Goal: Information Seeking & Learning: Learn about a topic

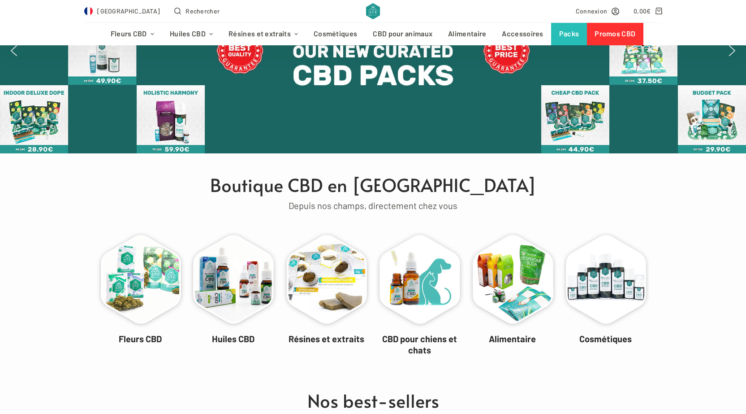
scroll to position [90, 0]
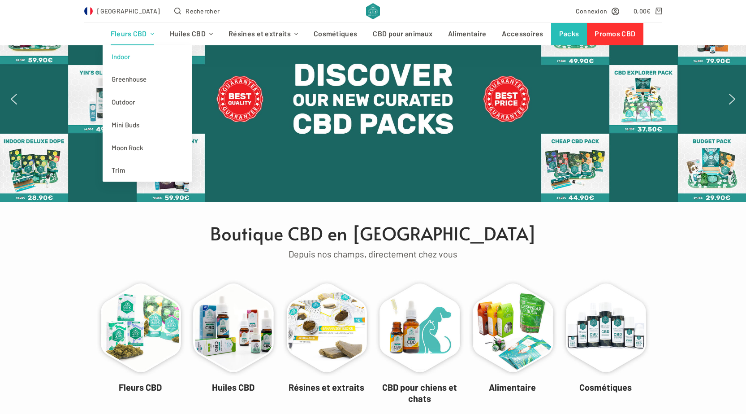
click at [132, 55] on link "Indoor" at bounding box center [148, 56] width 90 height 23
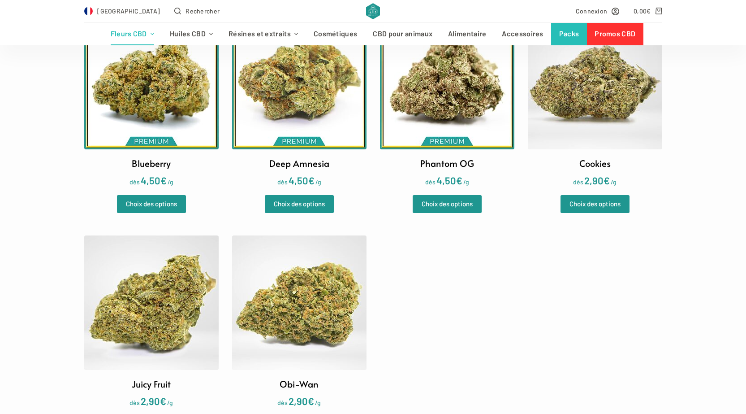
scroll to position [314, 0]
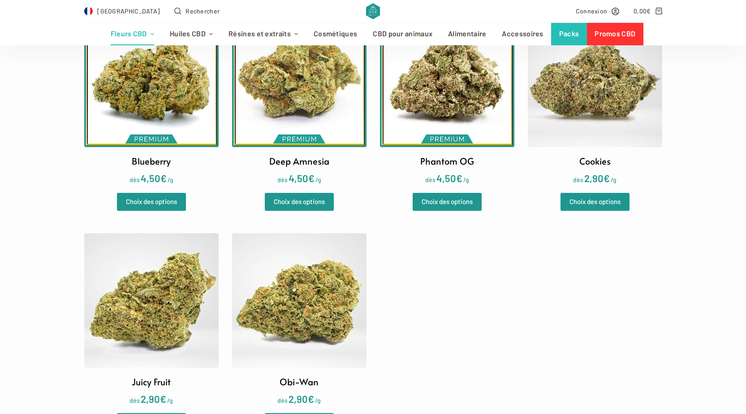
click at [155, 115] on img at bounding box center [151, 80] width 134 height 134
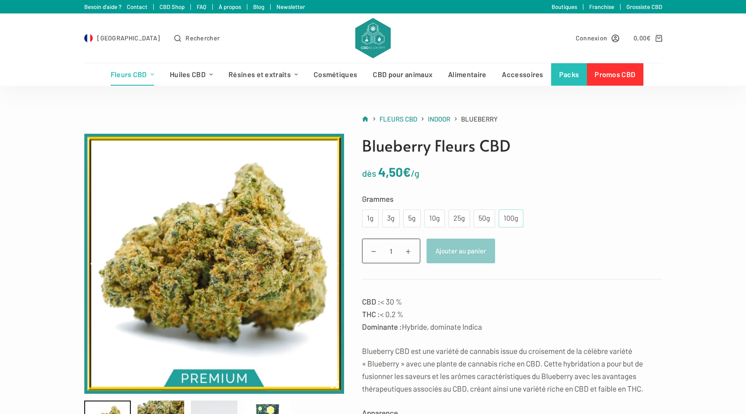
click at [516, 216] on div "100g" at bounding box center [511, 218] width 14 height 12
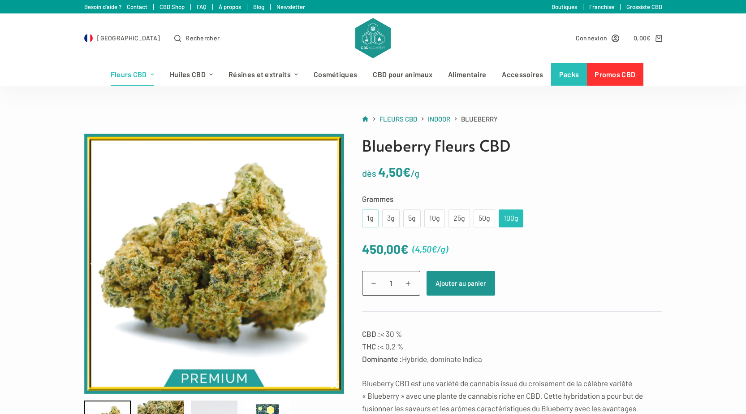
click at [368, 221] on div "1g" at bounding box center [371, 218] width 6 height 12
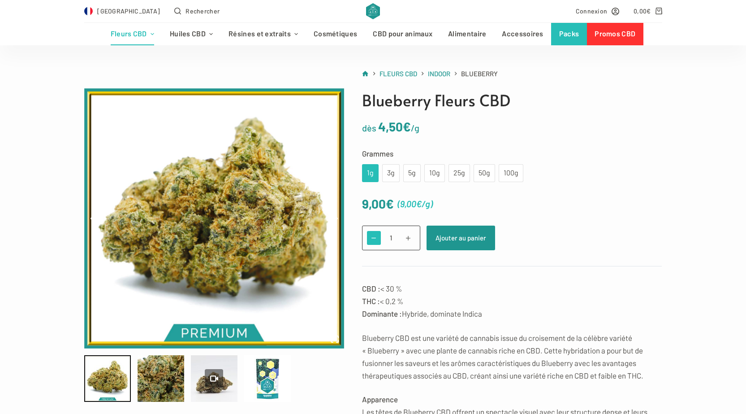
scroll to position [45, 0]
click at [439, 170] on div "10g" at bounding box center [435, 174] width 21 height 18
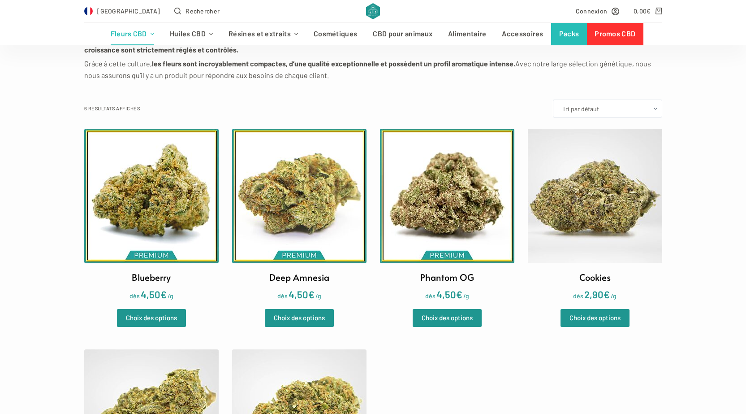
scroll to position [179, 0]
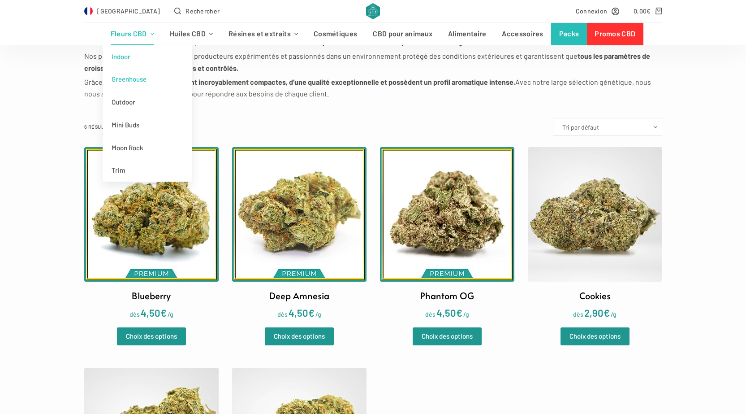
click at [128, 78] on link "Greenhouse" at bounding box center [148, 79] width 90 height 23
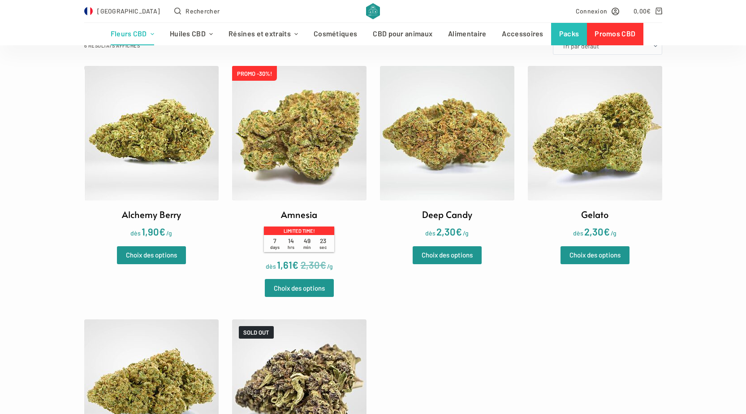
scroll to position [269, 0]
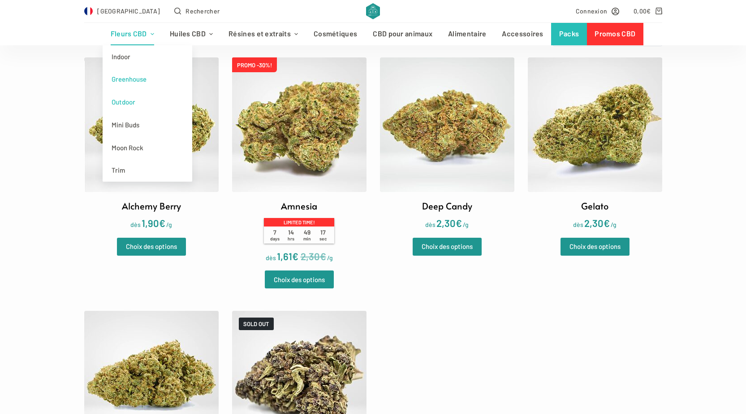
click at [126, 99] on link "Outdoor" at bounding box center [148, 102] width 90 height 23
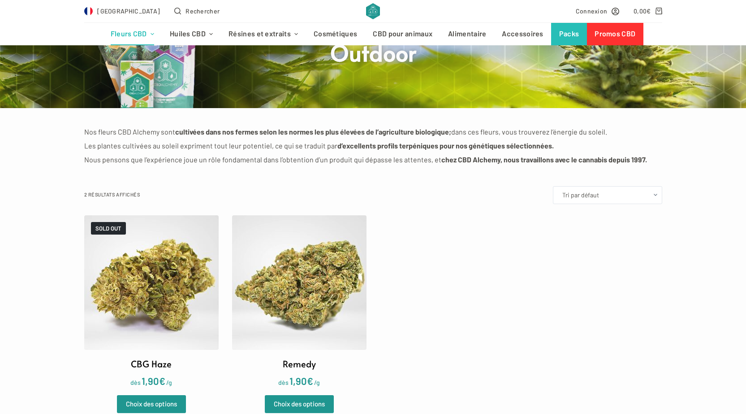
scroll to position [45, 0]
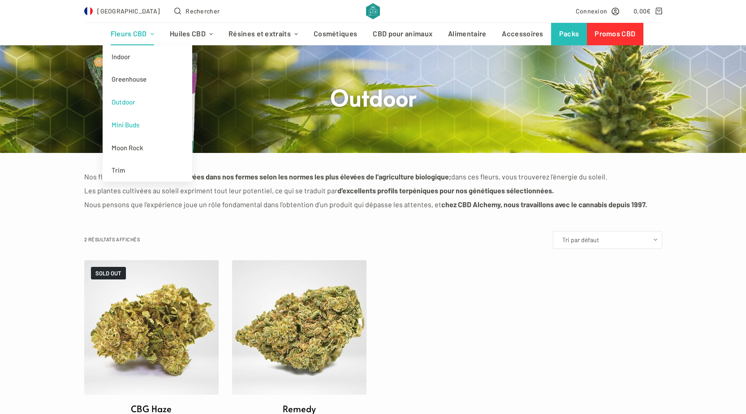
click at [134, 125] on link "Mini Buds" at bounding box center [148, 124] width 90 height 23
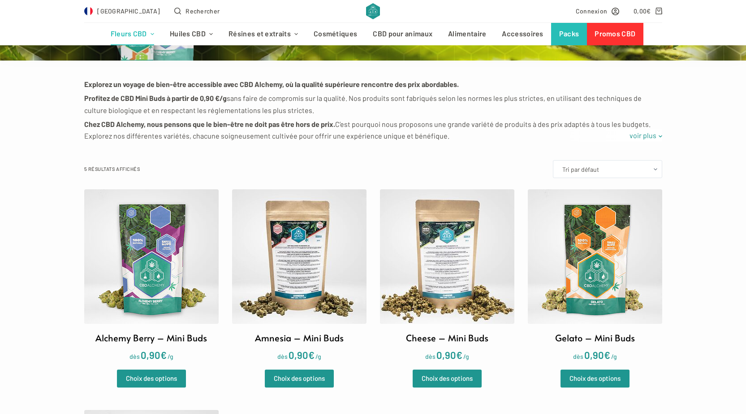
scroll to position [134, 0]
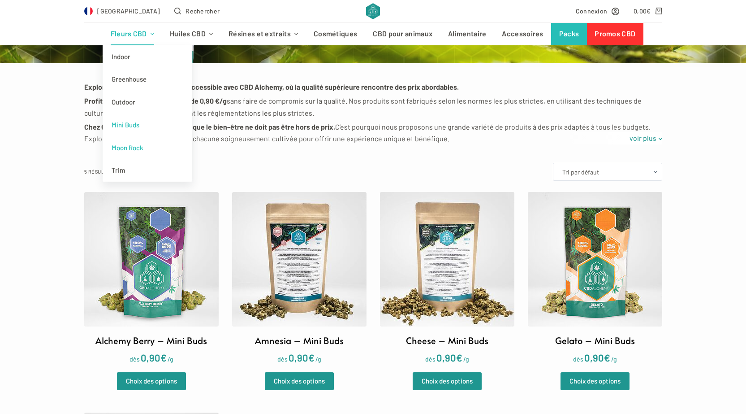
click at [137, 149] on link "Moon Rock" at bounding box center [148, 147] width 90 height 23
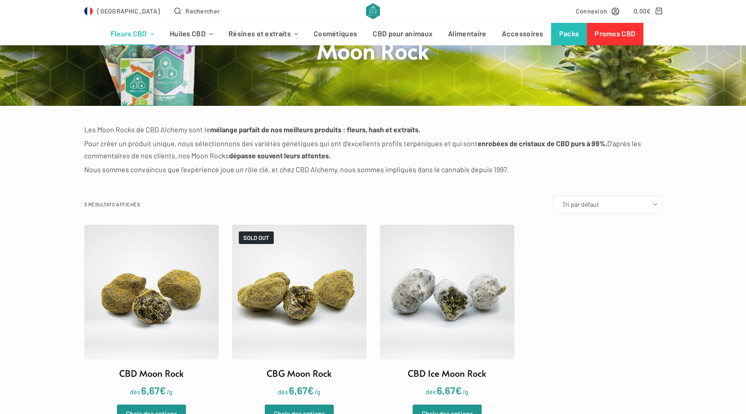
scroll to position [90, 0]
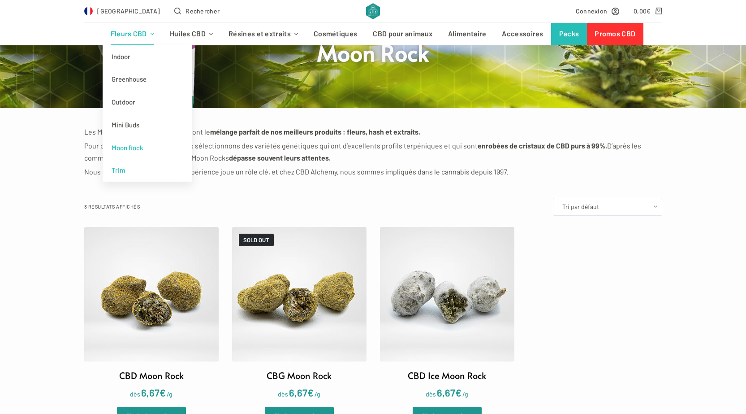
click at [126, 168] on link "Trim" at bounding box center [148, 170] width 90 height 23
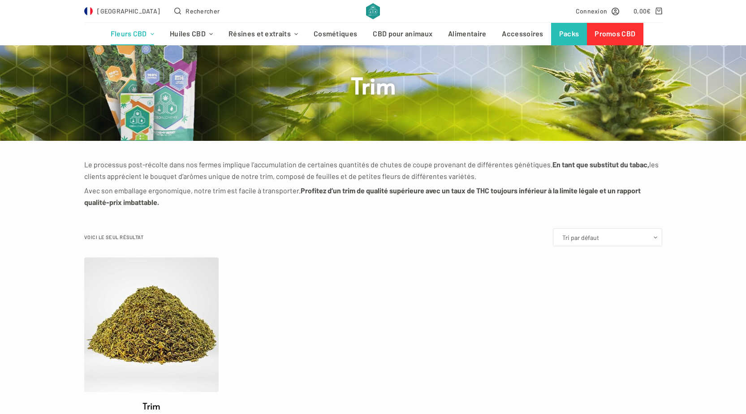
scroll to position [45, 0]
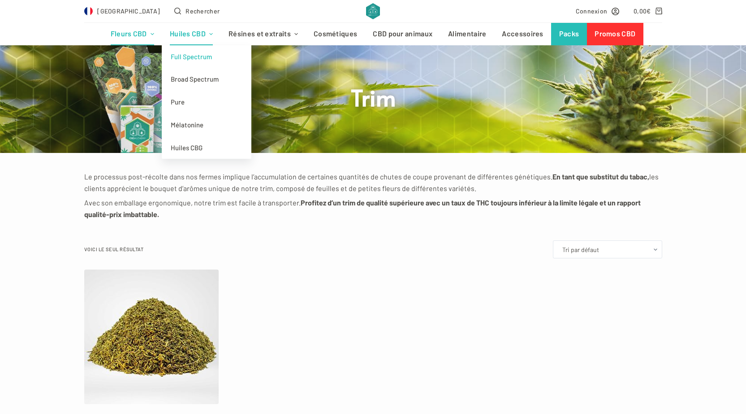
click at [196, 58] on link "Full Spectrum" at bounding box center [207, 56] width 90 height 23
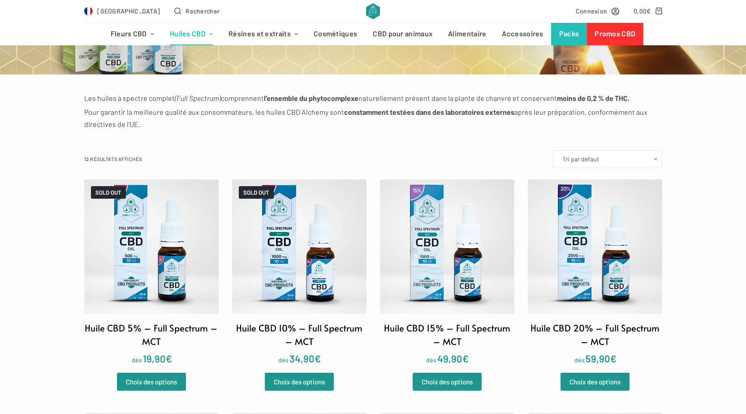
scroll to position [90, 0]
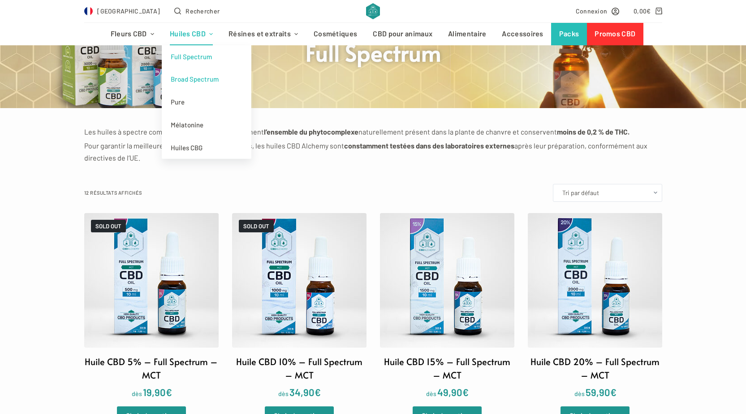
click at [204, 78] on link "Broad Spectrum" at bounding box center [207, 79] width 90 height 23
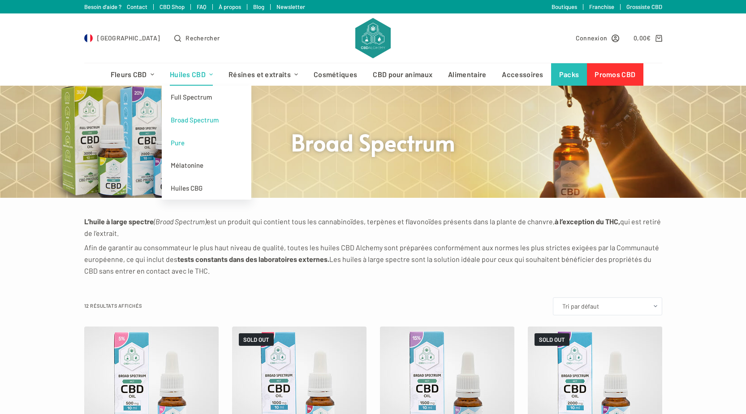
click at [186, 145] on link "Pure" at bounding box center [207, 142] width 90 height 23
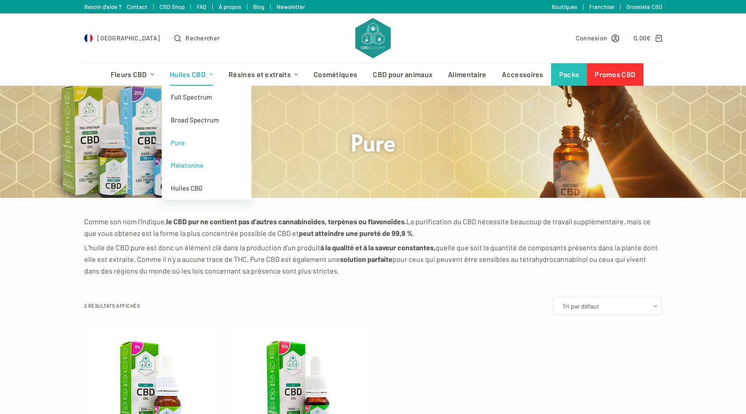
click at [196, 163] on link "Mélatonine" at bounding box center [207, 165] width 90 height 23
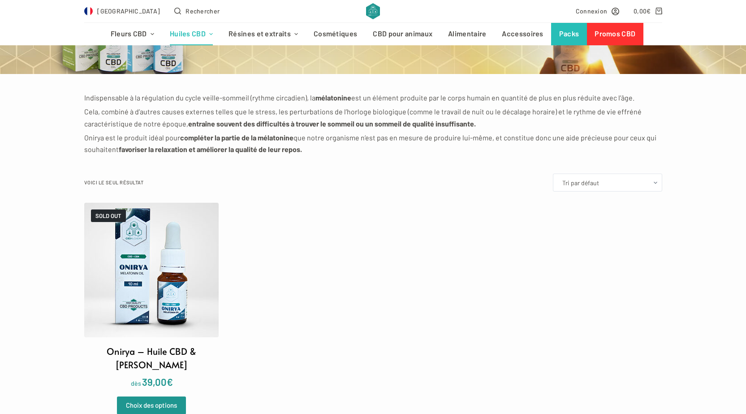
scroll to position [45, 0]
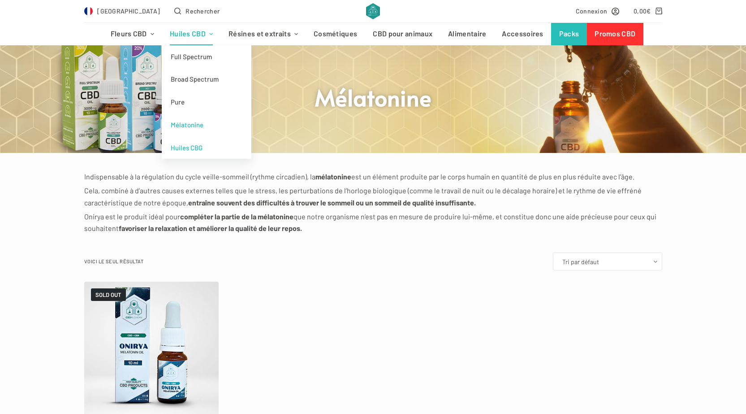
click at [191, 151] on link "Huiles CBG" at bounding box center [207, 147] width 90 height 23
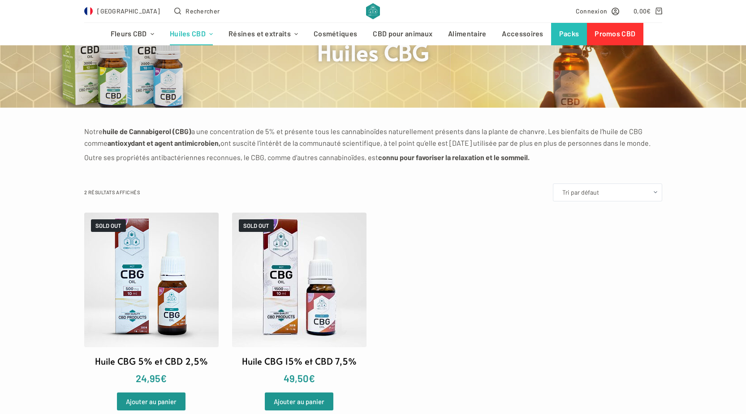
scroll to position [90, 0]
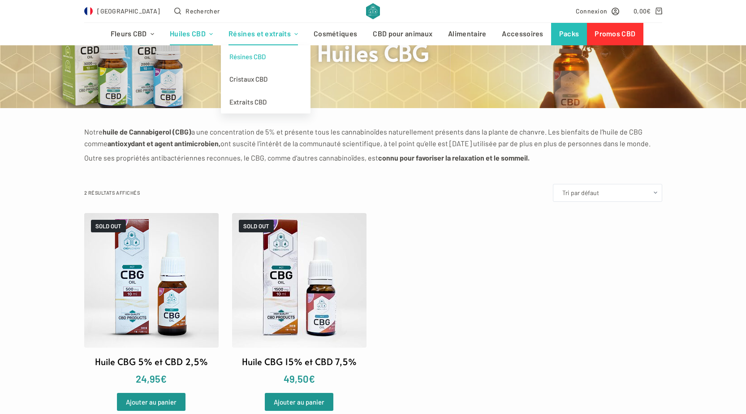
click at [256, 54] on link "Résines CBD" at bounding box center [266, 56] width 90 height 23
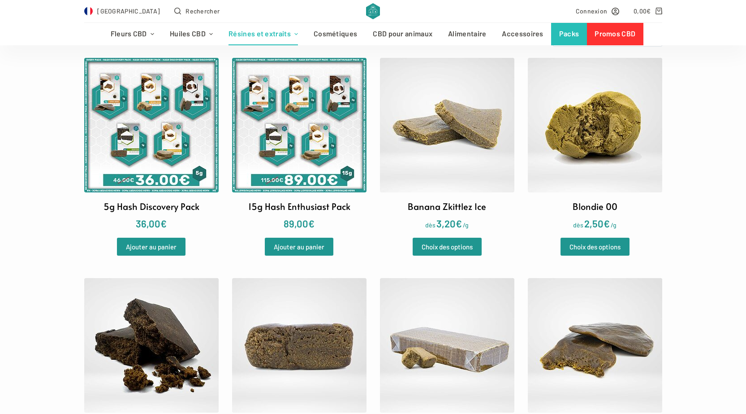
scroll to position [179, 0]
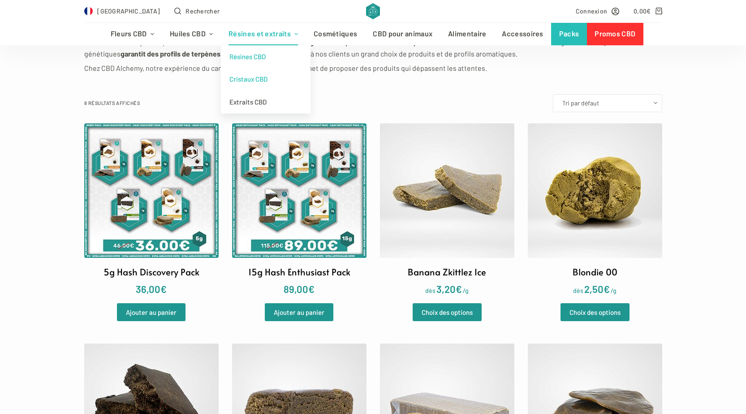
click at [253, 79] on link "Cristaux CBD" at bounding box center [266, 79] width 90 height 23
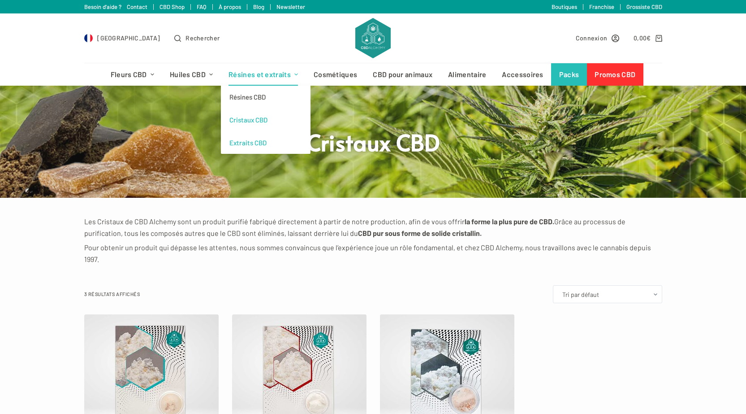
click at [251, 143] on link "Extraits CBD" at bounding box center [266, 142] width 90 height 23
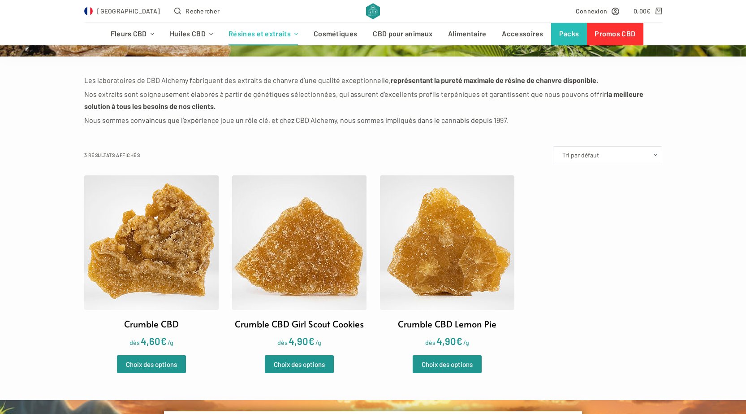
scroll to position [134, 0]
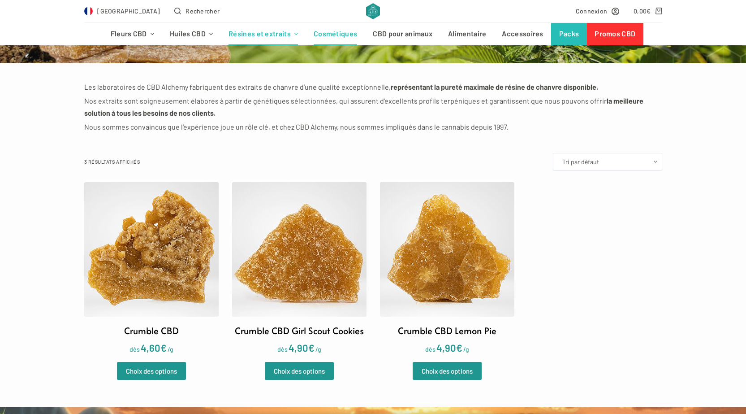
click at [339, 35] on link "Cosmétiques" at bounding box center [335, 34] width 59 height 22
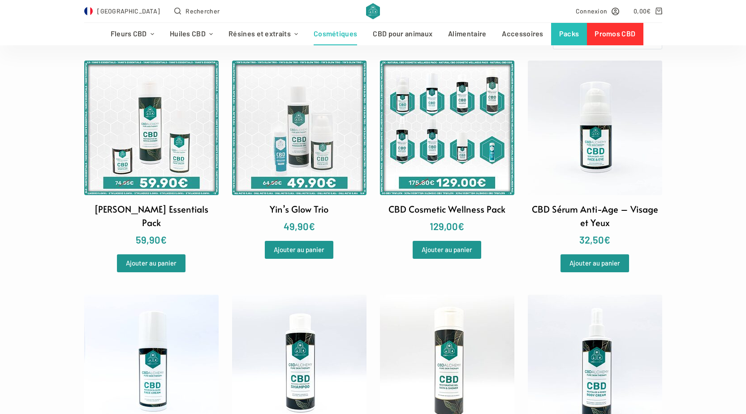
scroll to position [134, 0]
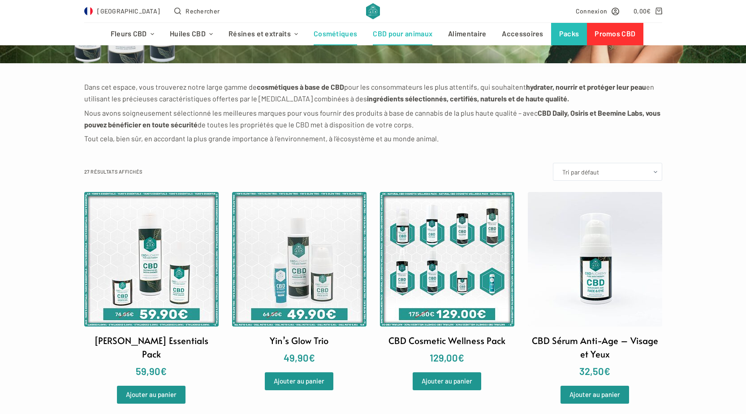
click at [404, 36] on link "CBD pour animaux" at bounding box center [402, 34] width 75 height 22
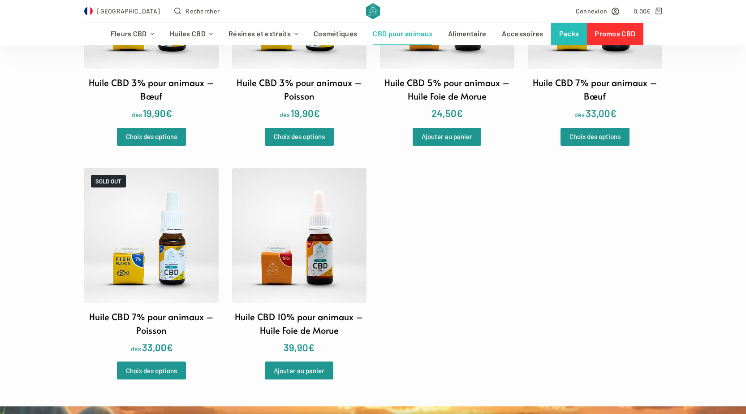
scroll to position [403, 0]
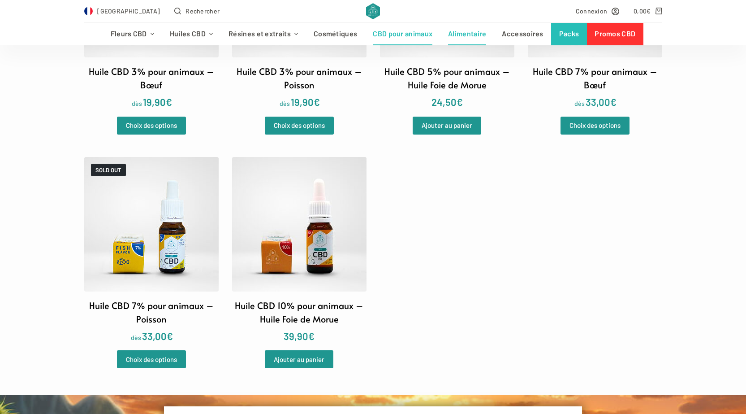
click at [463, 35] on link "Alimentaire" at bounding box center [468, 34] width 54 height 22
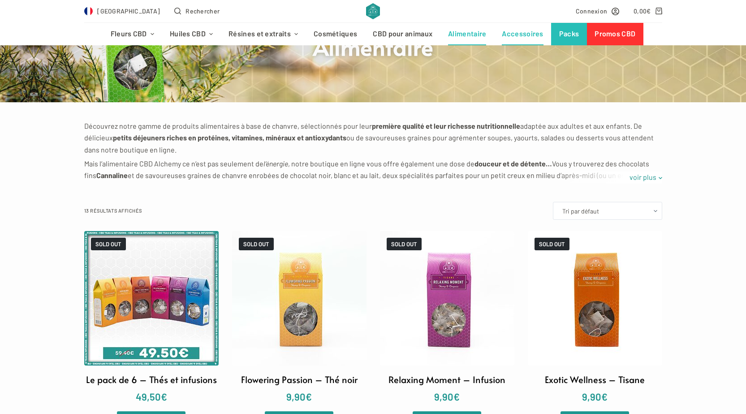
scroll to position [90, 0]
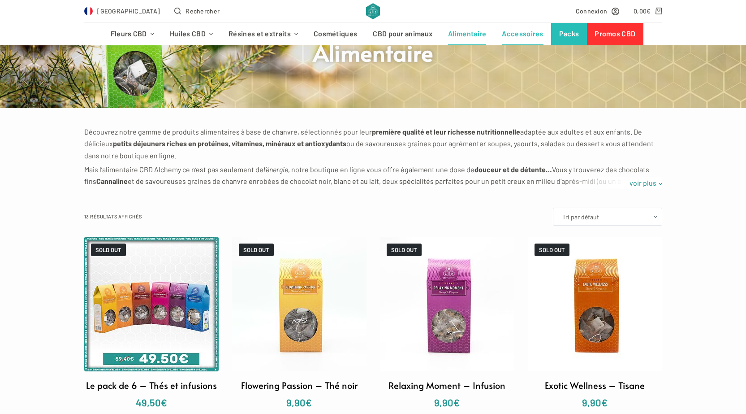
click at [517, 30] on link "Accessoires" at bounding box center [522, 34] width 57 height 22
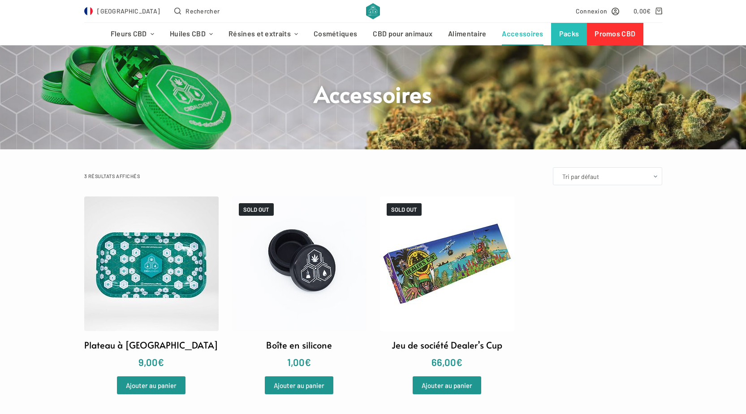
scroll to position [90, 0]
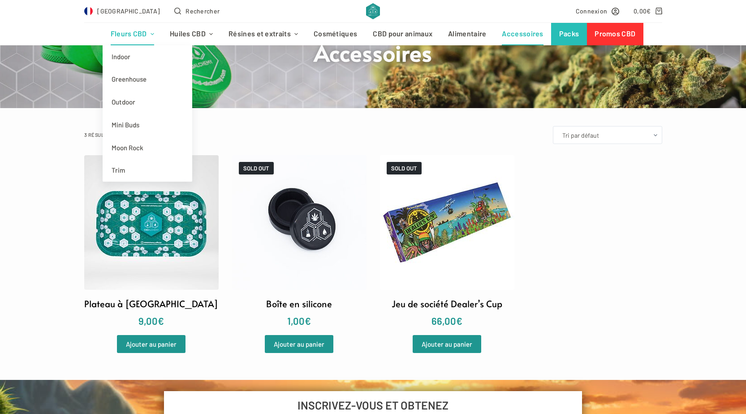
click at [135, 35] on link "Fleurs CBD" at bounding box center [132, 34] width 59 height 22
